Goal: Task Accomplishment & Management: Manage account settings

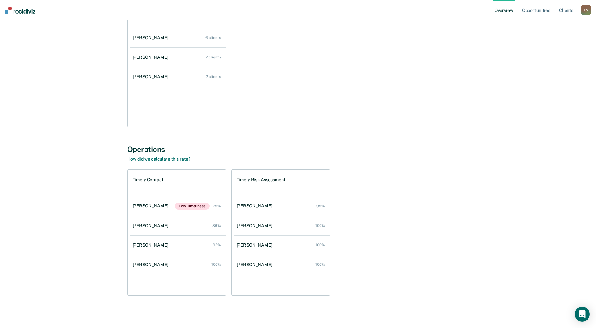
scroll to position [92, 0]
click at [533, 11] on link "Opportunities" at bounding box center [536, 10] width 30 height 20
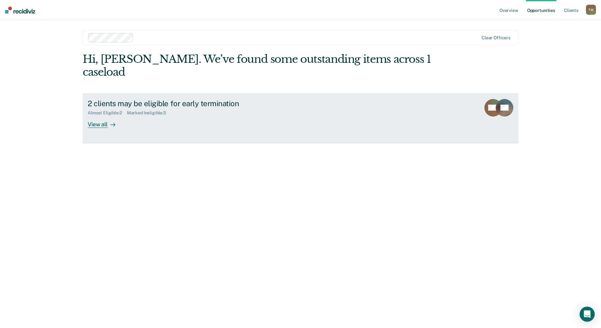
click at [110, 122] on icon at bounding box center [112, 124] width 5 height 5
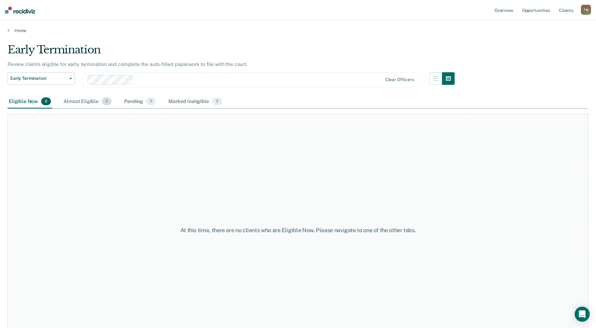
click at [86, 102] on div "Almost Eligible 2" at bounding box center [87, 102] width 51 height 14
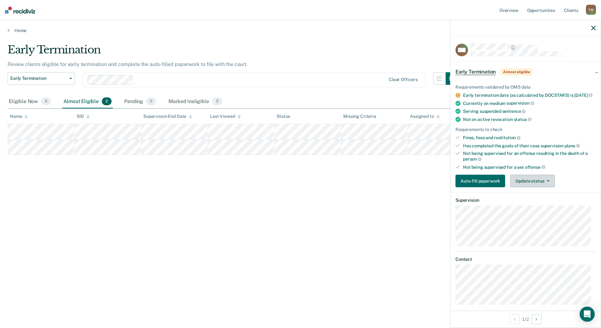
click at [530, 187] on button "Update status" at bounding box center [532, 181] width 44 height 13
click at [530, 211] on button "Mark Ineligible" at bounding box center [540, 206] width 61 height 10
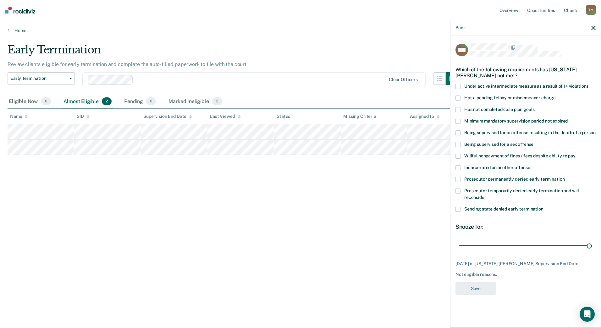
click at [456, 108] on span at bounding box center [458, 109] width 5 height 5
click at [488, 285] on button "Save" at bounding box center [476, 288] width 41 height 13
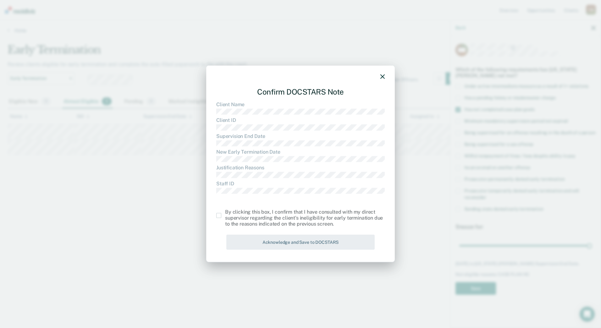
click at [217, 216] on span at bounding box center [218, 215] width 5 height 5
click at [225, 213] on input "checkbox" at bounding box center [225, 213] width 0 height 0
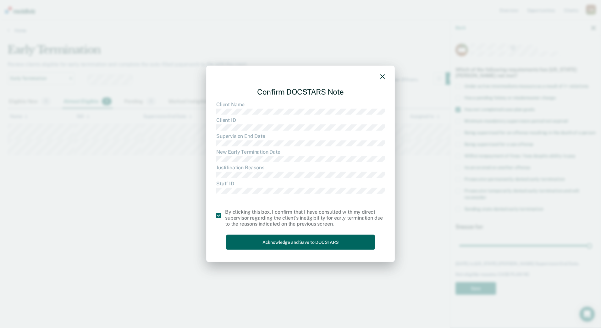
click at [276, 237] on button "Acknowledge and Save to DOCSTARS" at bounding box center [300, 242] width 148 height 15
